Goal: Navigation & Orientation: Find specific page/section

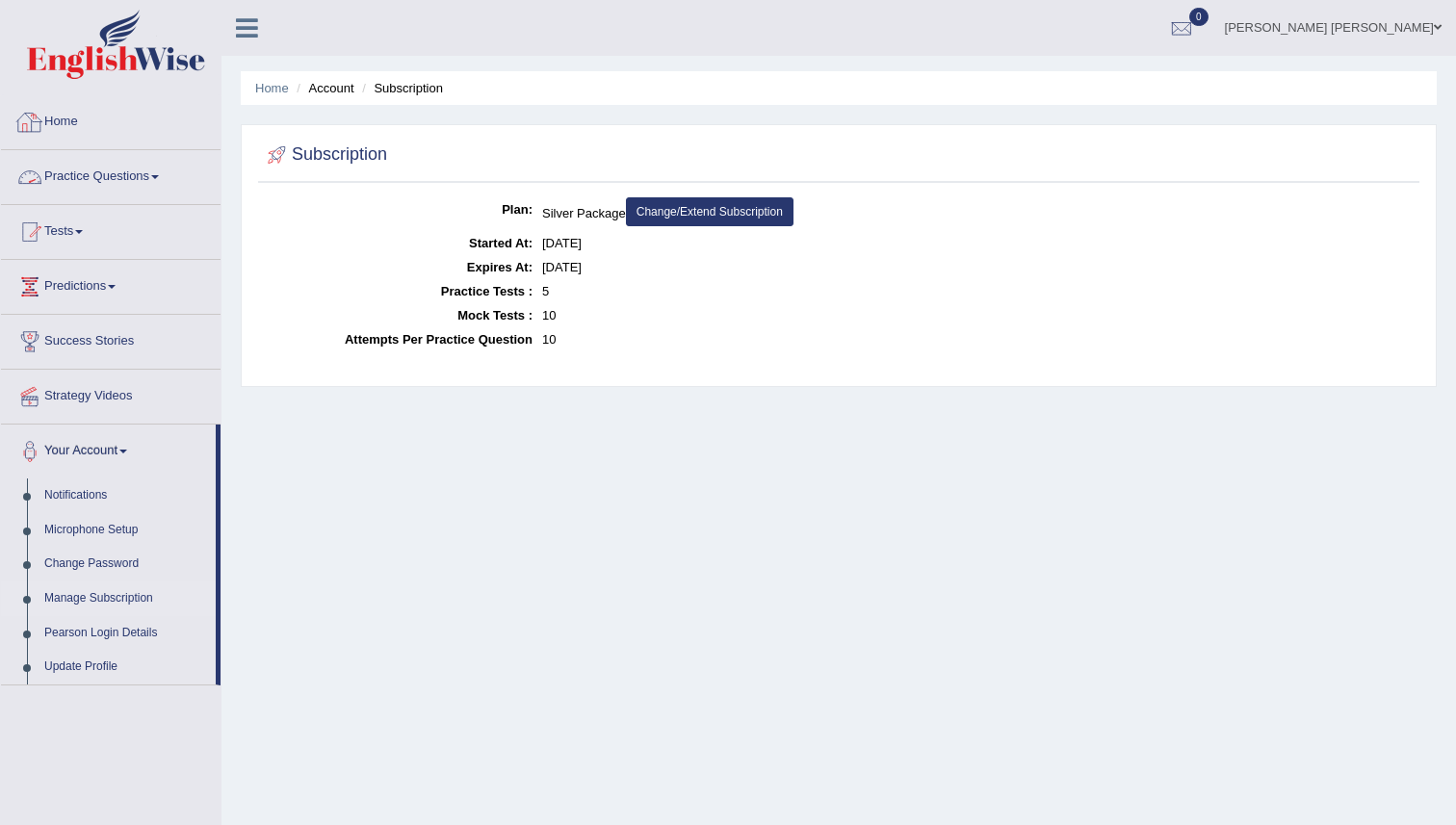
click at [67, 127] on link "Home" at bounding box center [111, 120] width 219 height 48
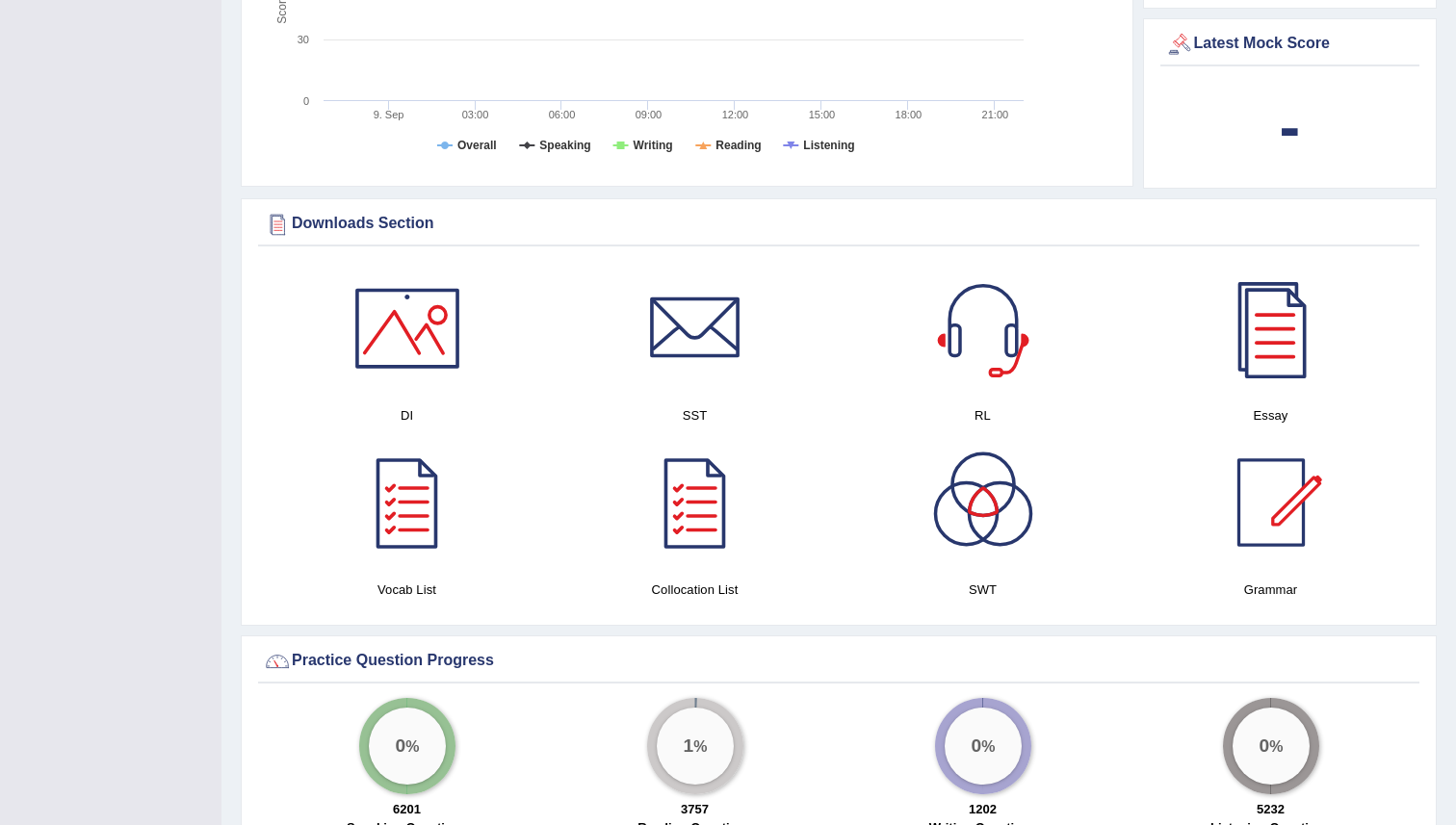
scroll to position [785, 0]
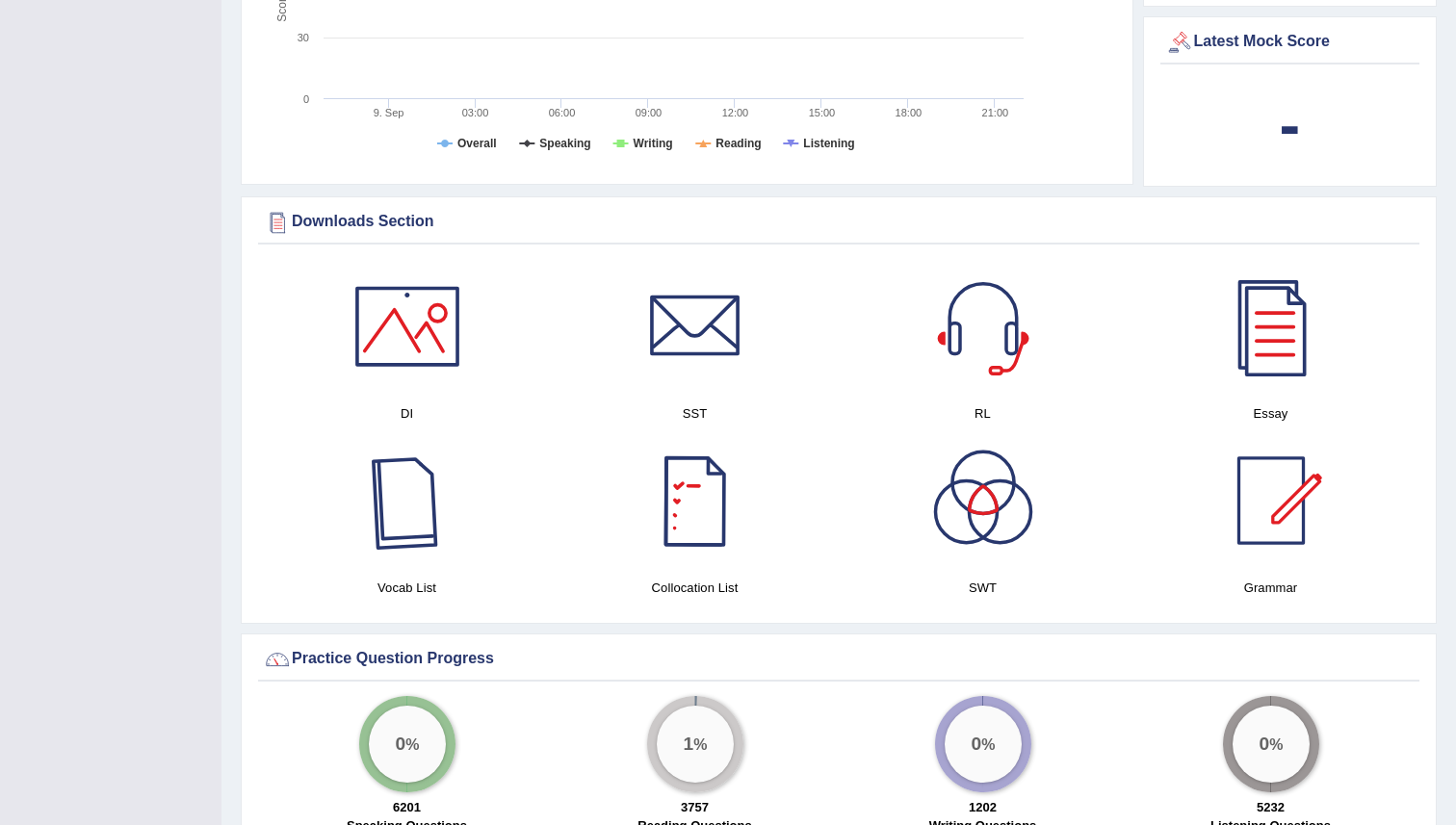
click at [392, 532] on div at bounding box center [407, 501] width 134 height 134
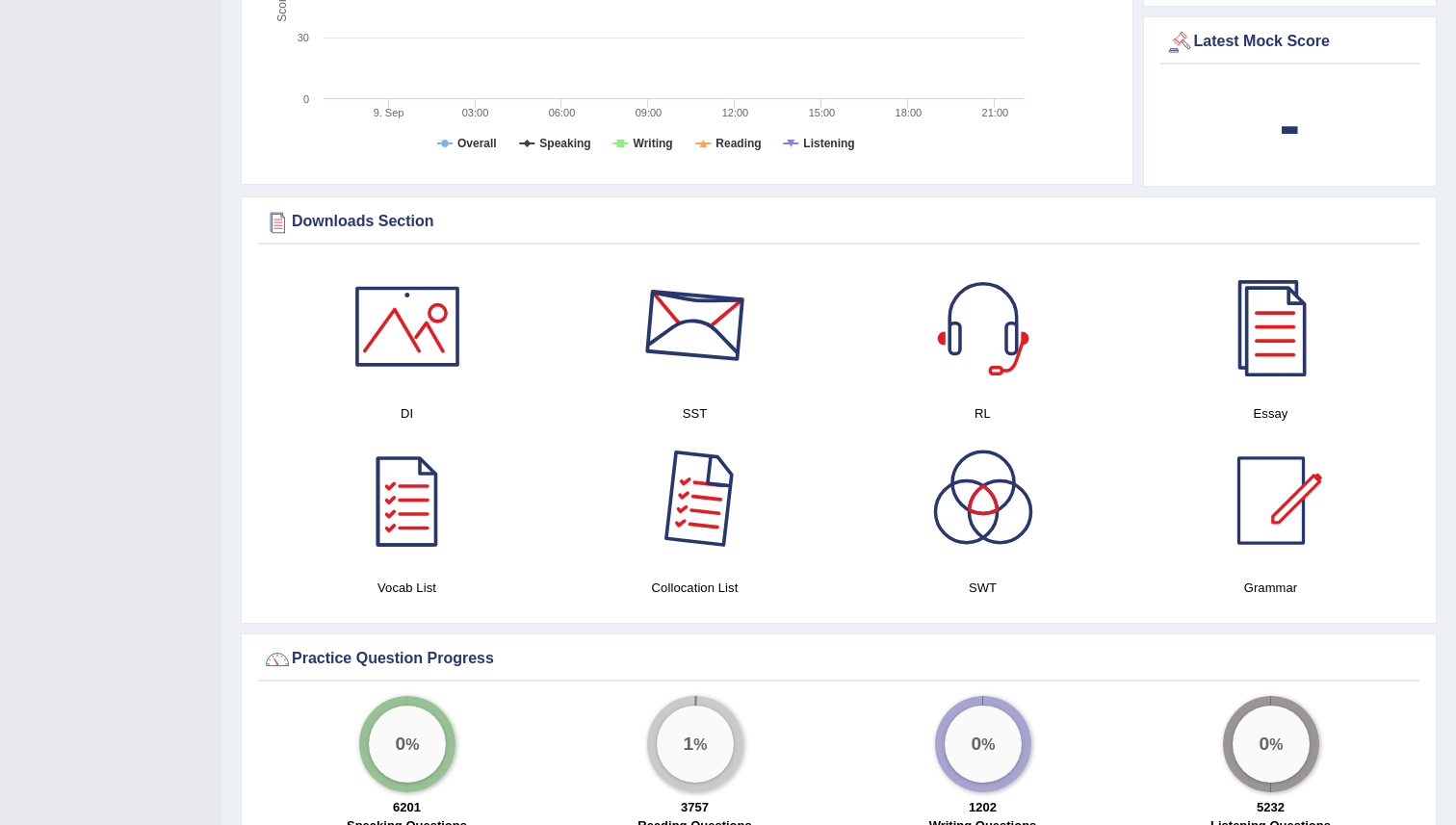
click at [682, 517] on div at bounding box center [695, 501] width 134 height 134
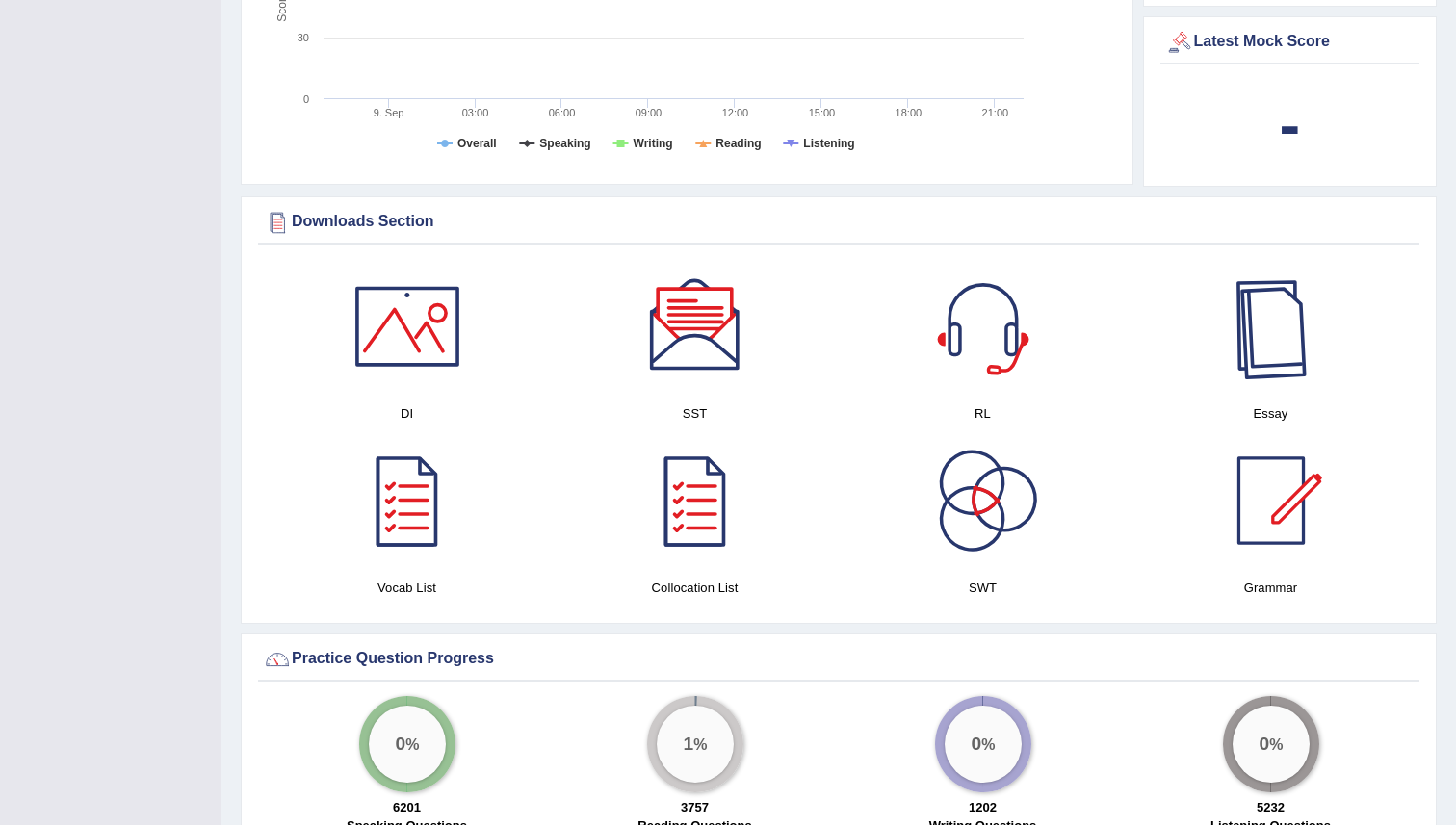
click at [1264, 378] on div at bounding box center [1271, 326] width 134 height 134
click at [416, 327] on div at bounding box center [407, 326] width 134 height 134
